Goal: Task Accomplishment & Management: Complete application form

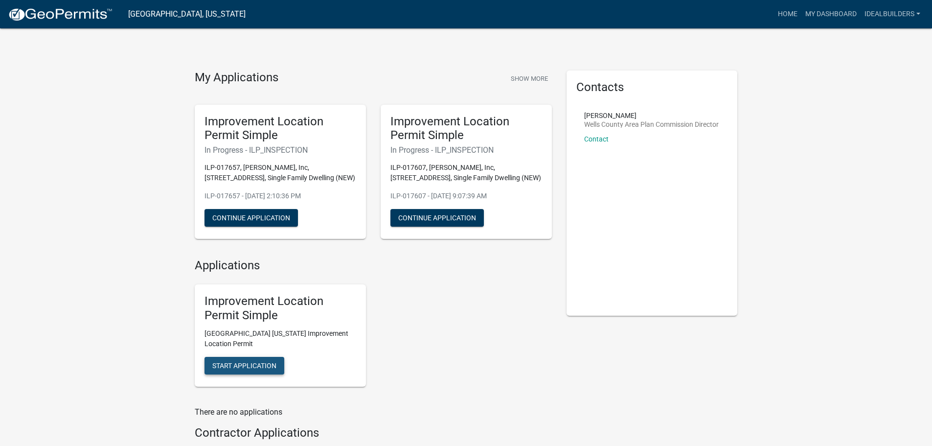
click at [238, 369] on span "Start Application" at bounding box center [244, 365] width 64 height 8
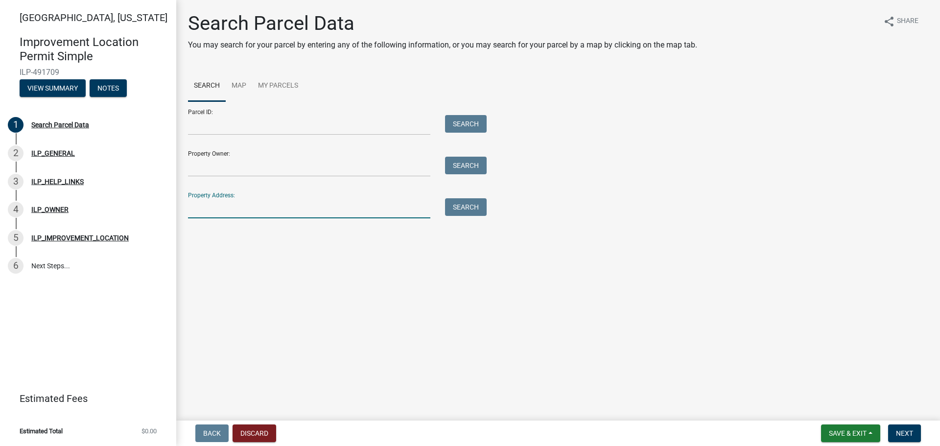
click at [261, 214] on input "Property Address:" at bounding box center [309, 208] width 242 height 20
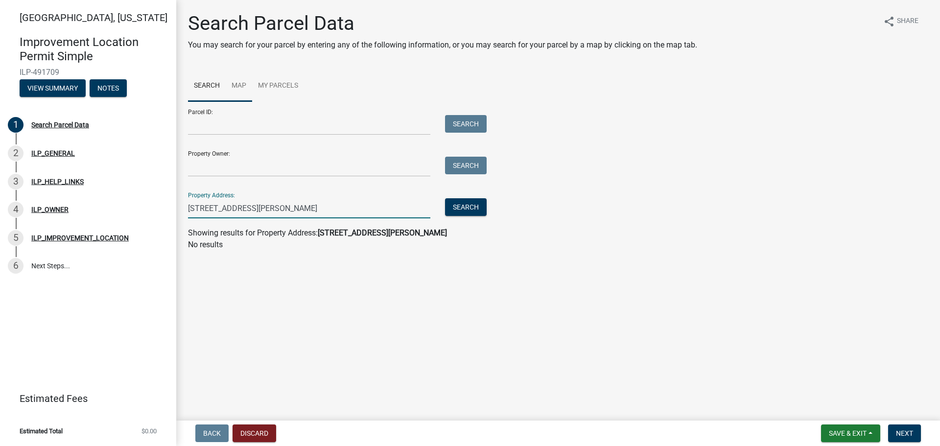
type input "[STREET_ADDRESS][PERSON_NAME]"
click at [238, 85] on link "Map" at bounding box center [239, 85] width 26 height 31
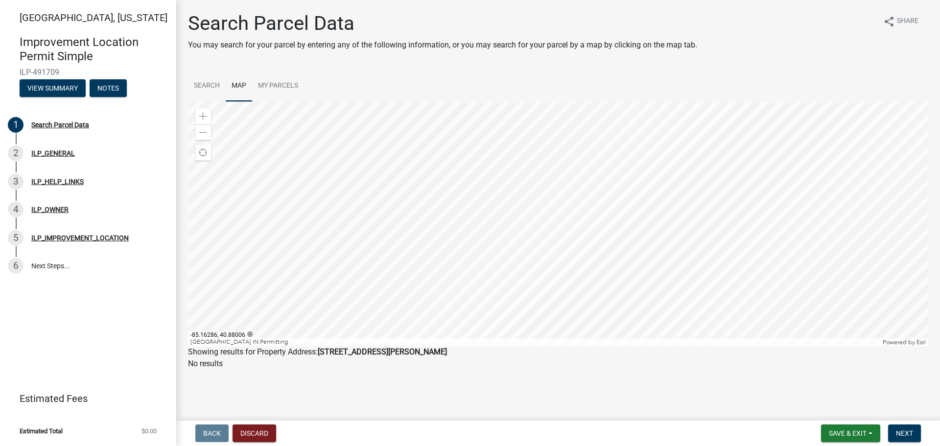
click at [591, 164] on div at bounding box center [558, 223] width 740 height 245
drag, startPoint x: 197, startPoint y: 126, endPoint x: 205, endPoint y: 117, distance: 11.8
click at [199, 123] on div "Zoom in Zoom out" at bounding box center [203, 124] width 16 height 31
click at [205, 117] on span at bounding box center [203, 117] width 8 height 8
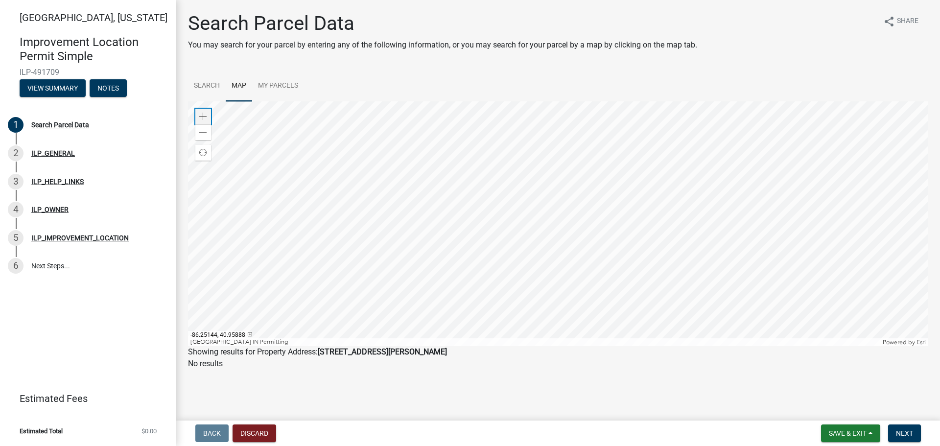
click at [205, 117] on span at bounding box center [203, 117] width 8 height 8
click at [714, 346] on div at bounding box center [558, 223] width 740 height 245
click at [763, 346] on div at bounding box center [558, 223] width 740 height 245
click at [577, 249] on div at bounding box center [558, 223] width 740 height 245
click at [196, 115] on div "Zoom in" at bounding box center [203, 117] width 16 height 16
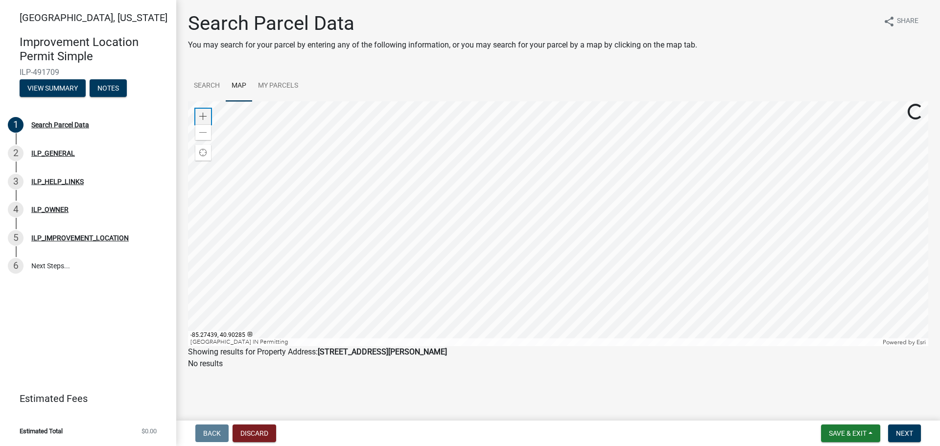
click at [196, 115] on div "Zoom in" at bounding box center [203, 117] width 16 height 16
click at [535, 288] on div at bounding box center [558, 223] width 740 height 245
click at [200, 136] on span at bounding box center [203, 133] width 8 height 8
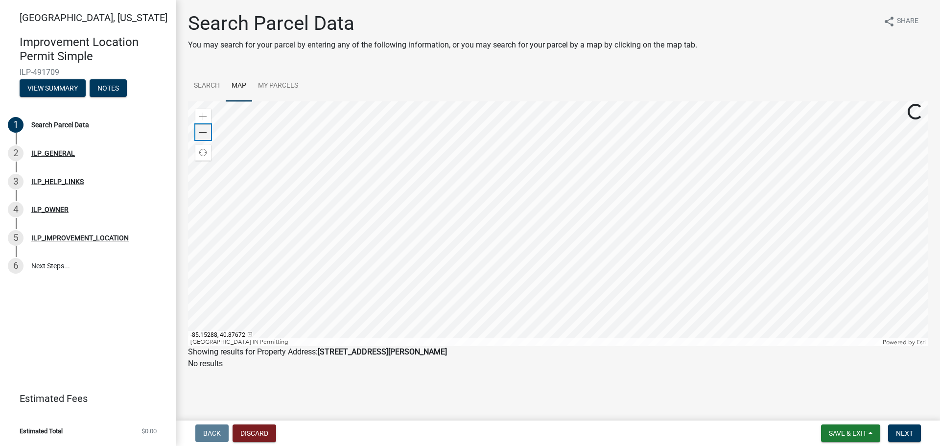
click at [200, 136] on span at bounding box center [203, 133] width 8 height 8
click at [557, 241] on div at bounding box center [558, 223] width 740 height 245
click at [485, 191] on div at bounding box center [558, 223] width 740 height 245
click at [491, 190] on div at bounding box center [558, 223] width 740 height 245
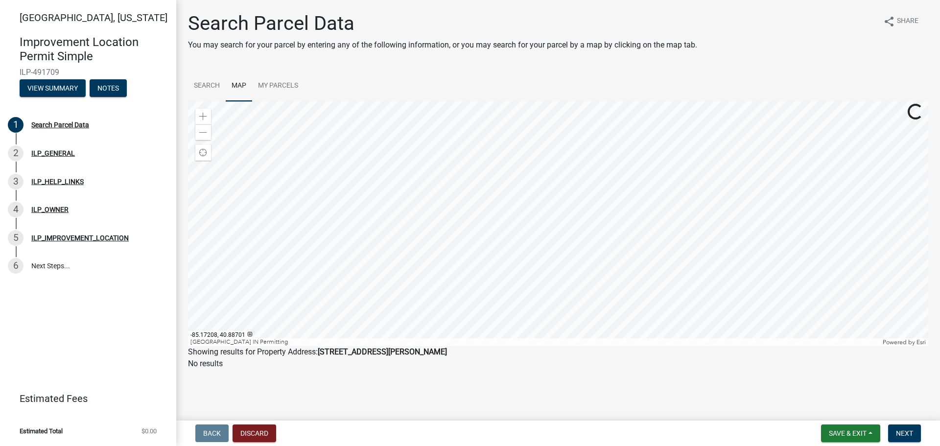
click at [491, 190] on div at bounding box center [558, 223] width 740 height 245
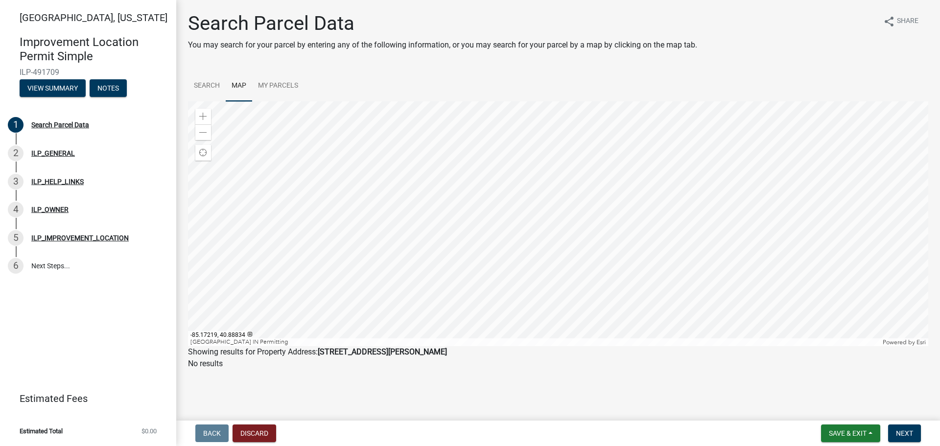
click at [473, 139] on div at bounding box center [558, 223] width 740 height 245
click at [453, 213] on div at bounding box center [558, 223] width 740 height 245
click at [493, 215] on div at bounding box center [558, 223] width 740 height 245
click at [533, 181] on div at bounding box center [558, 223] width 740 height 245
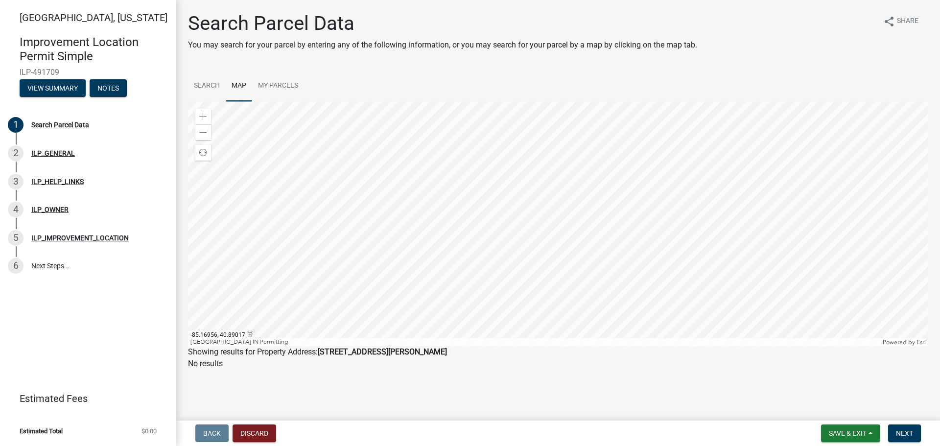
click at [488, 210] on div at bounding box center [558, 223] width 740 height 245
click at [561, 206] on div at bounding box center [558, 223] width 740 height 245
click at [567, 205] on div at bounding box center [558, 223] width 740 height 245
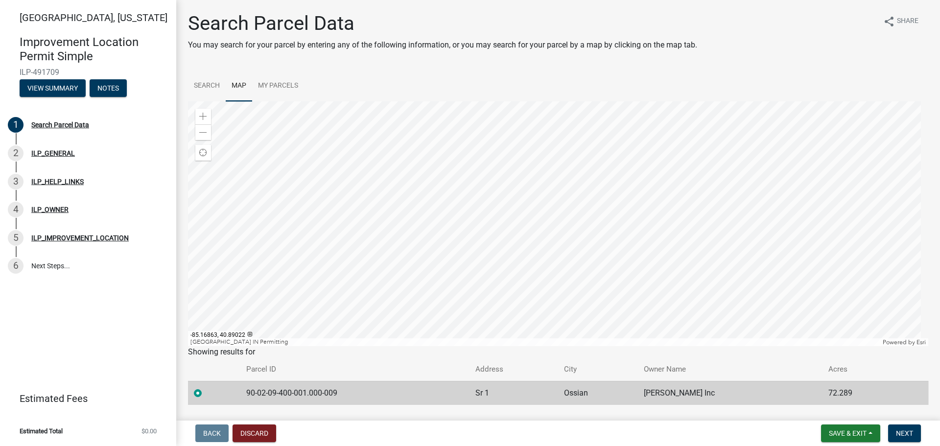
click at [563, 204] on div at bounding box center [558, 223] width 740 height 245
click at [513, 297] on div at bounding box center [558, 223] width 740 height 245
